Goal: Transaction & Acquisition: Purchase product/service

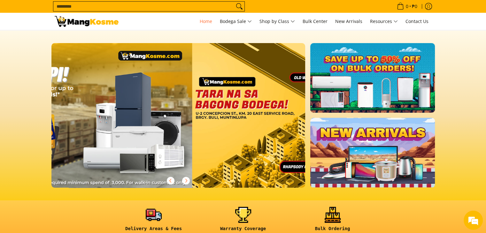
click at [270, 132] on link at bounding box center [329, 120] width 274 height 155
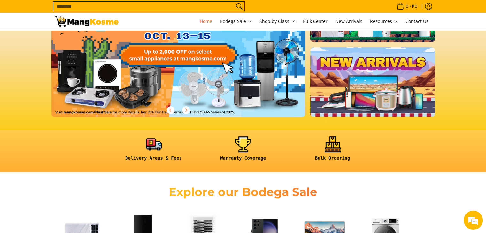
scroll to position [192, 0]
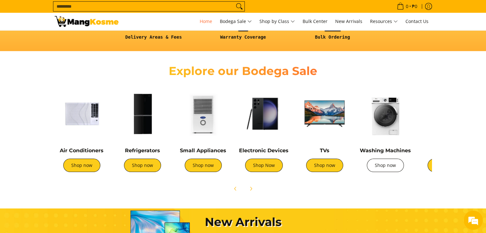
click at [391, 170] on link "Shop now" at bounding box center [385, 165] width 37 height 13
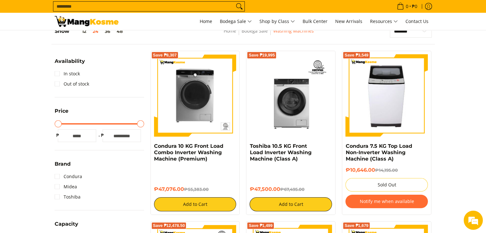
scroll to position [160, 0]
